Goal: Information Seeking & Learning: Learn about a topic

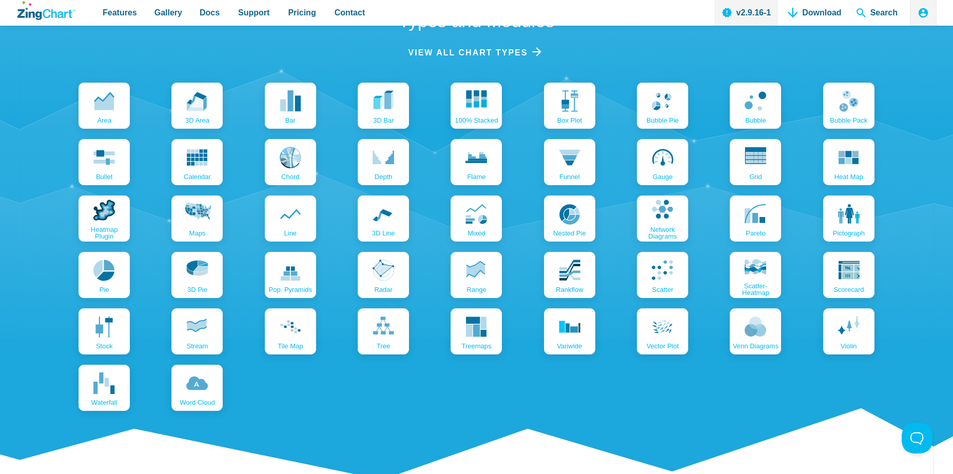
scroll to position [1231, 0]
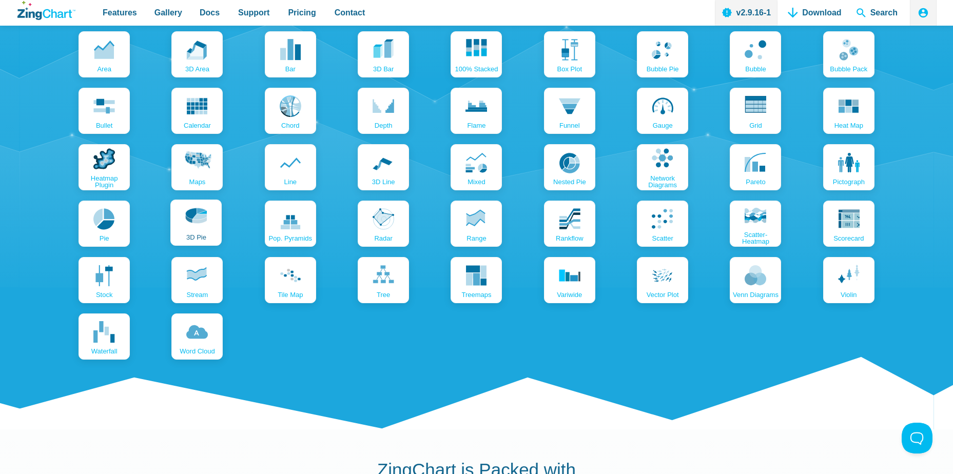
click at [196, 239] on span "3D pie" at bounding box center [196, 237] width 20 height 7
click at [191, 340] on icon "App Content" at bounding box center [196, 331] width 22 height 22
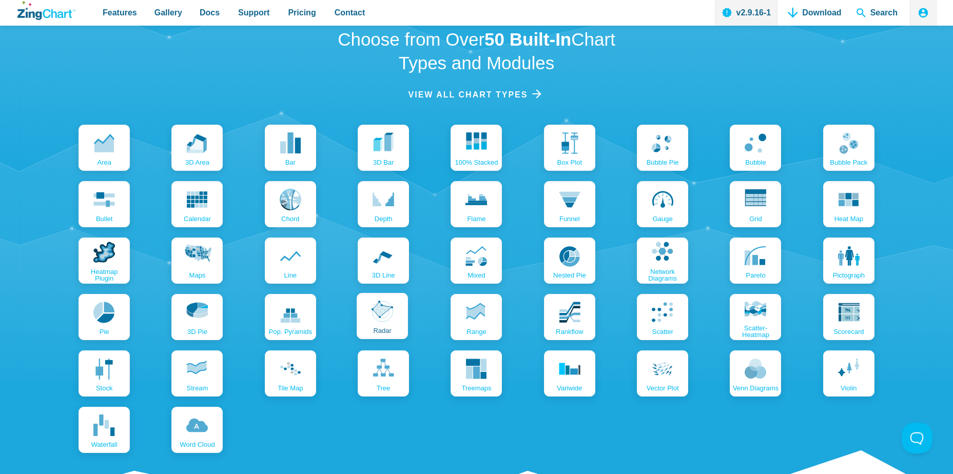
scroll to position [1129, 0]
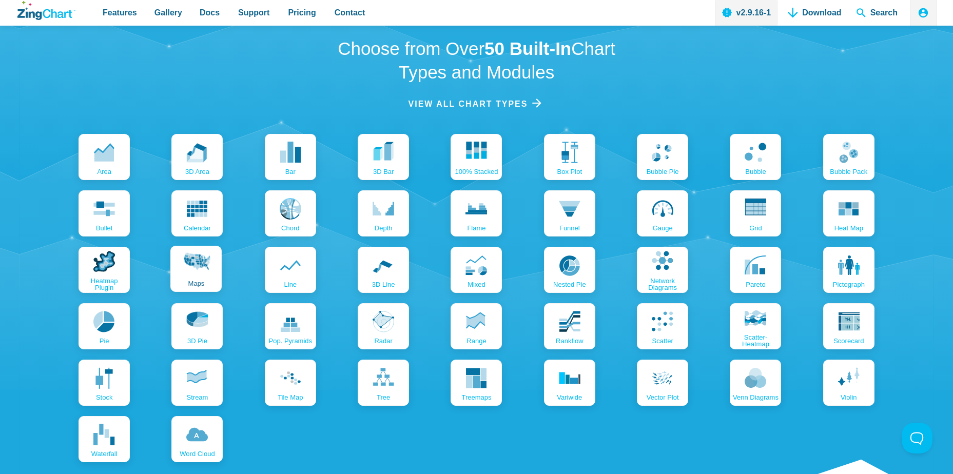
click at [191, 269] on icon "App Content" at bounding box center [196, 266] width 28 height 28
click at [125, 266] on link "Heatmap Plugin" at bounding box center [102, 269] width 51 height 46
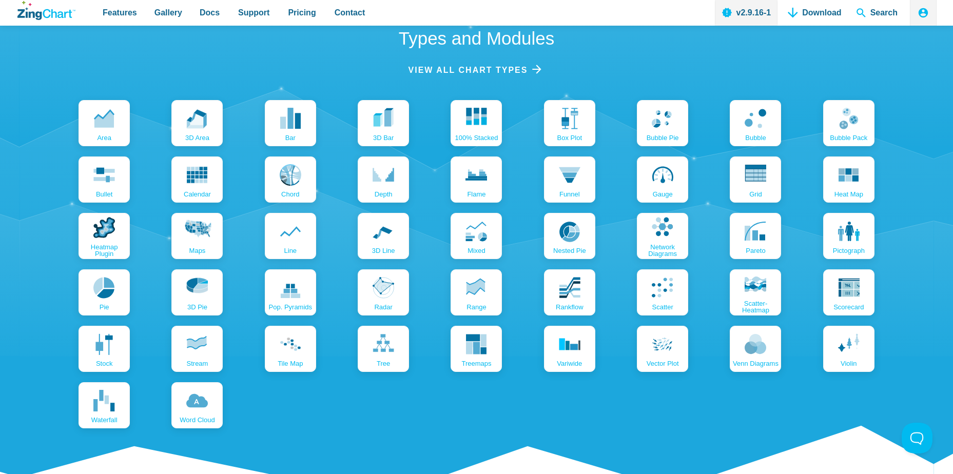
scroll to position [1180, 0]
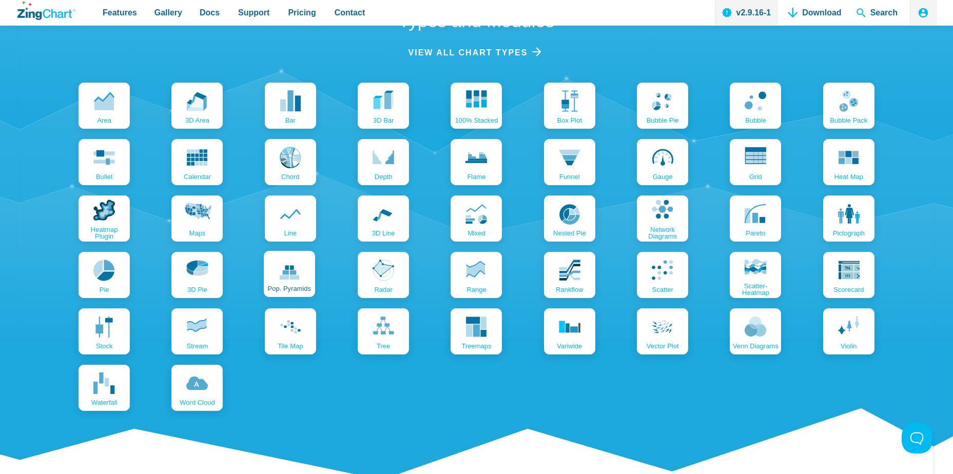
click at [274, 281] on link "pop. pyramids" at bounding box center [289, 274] width 51 height 46
click at [380, 265] on use "App Content" at bounding box center [382, 269] width 22 height 21
